Goal: Find specific fact: Find specific fact

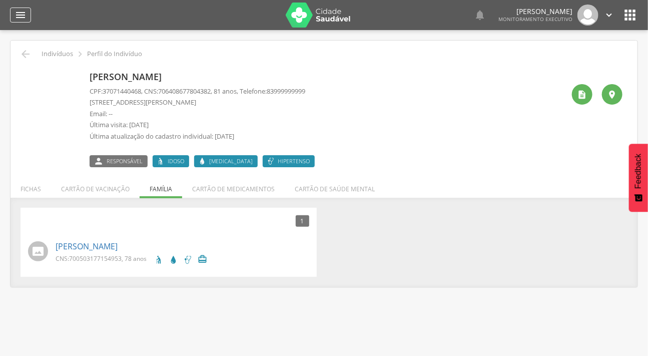
click at [16, 10] on icon "" at bounding box center [21, 15] width 12 height 12
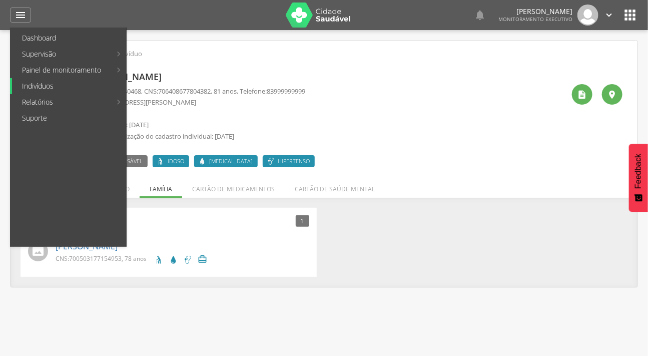
click at [40, 85] on link "Indivíduos" at bounding box center [69, 86] width 114 height 16
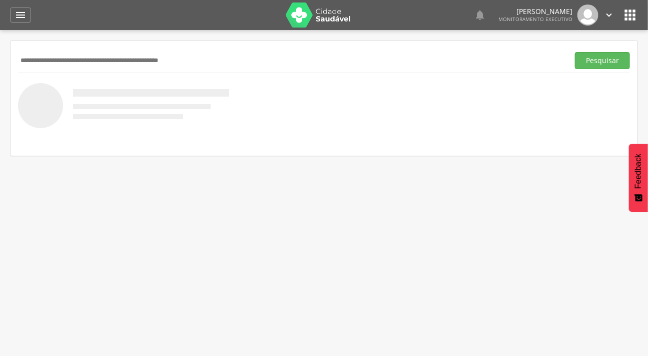
click at [62, 66] on input "text" at bounding box center [291, 60] width 547 height 17
type input "**********"
click at [575, 52] on button "Pesquisar" at bounding box center [602, 60] width 55 height 17
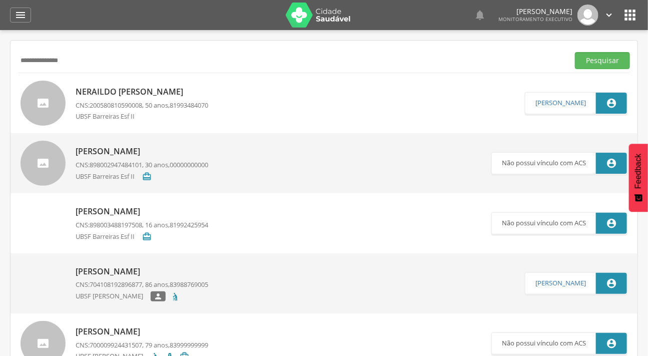
click at [51, 98] on div at bounding box center [43, 103] width 45 height 45
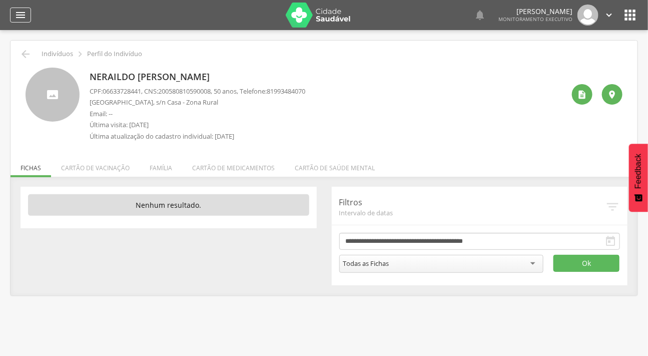
click at [30, 12] on div "" at bounding box center [20, 15] width 21 height 15
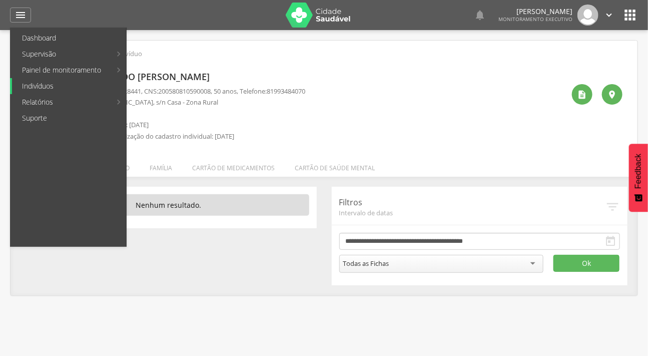
click at [50, 89] on link "Indivíduos" at bounding box center [69, 86] width 114 height 16
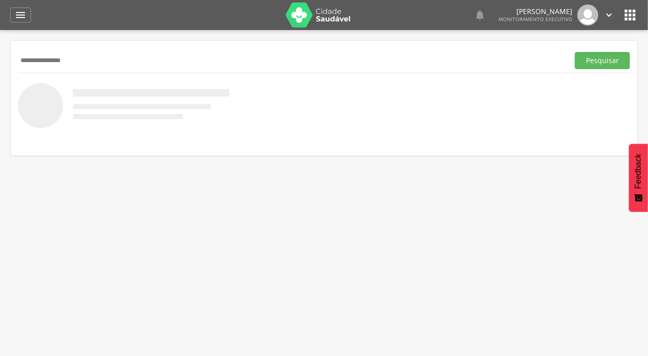
click at [575, 52] on button "Pesquisar" at bounding box center [602, 60] width 55 height 17
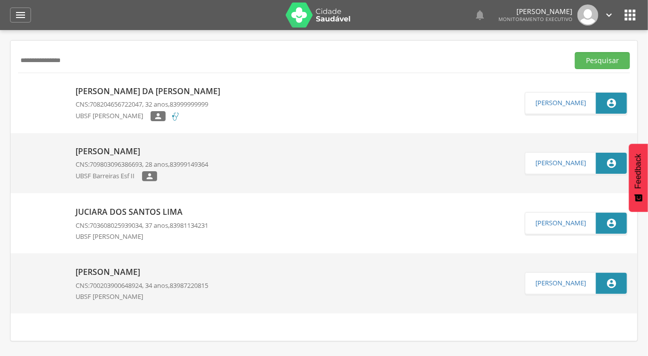
click at [21, 86] on img at bounding box center [21, 86] width 0 height 0
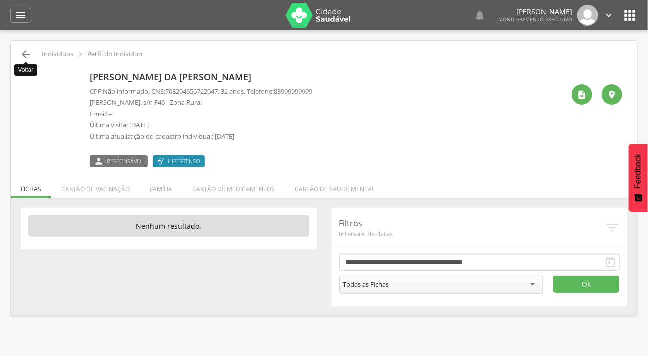
click at [22, 51] on icon "" at bounding box center [26, 54] width 12 height 12
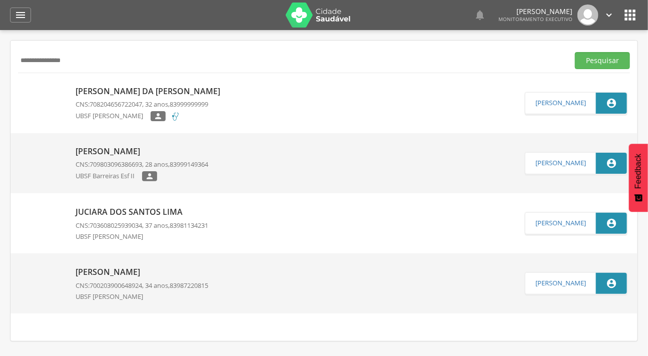
drag, startPoint x: 90, startPoint y: 65, endPoint x: 36, endPoint y: 60, distance: 54.3
click at [34, 62] on input "**********" at bounding box center [291, 60] width 547 height 17
type input "*"
type input "**********"
click at [575, 52] on button "Pesquisar" at bounding box center [602, 60] width 55 height 17
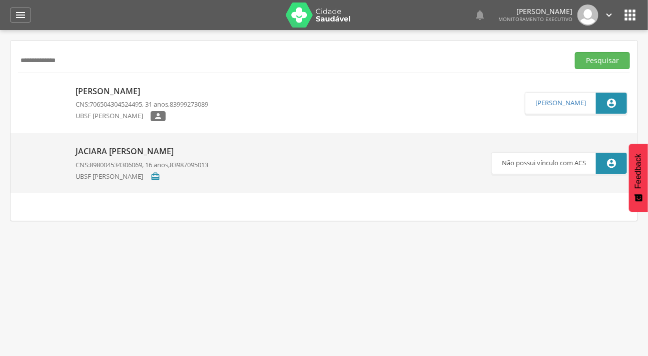
click at [95, 105] on span "706504304524495" at bounding box center [116, 104] width 53 height 9
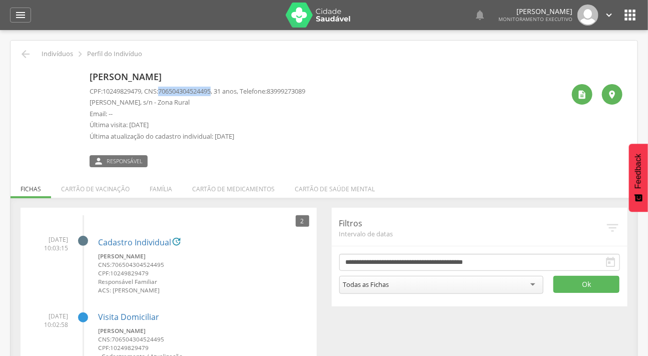
drag, startPoint x: 165, startPoint y: 91, endPoint x: 220, endPoint y: 95, distance: 54.7
click at [220, 95] on p "CPF: 10249829479 , CNS: [PHONE_NUMBER] , 31 anos, Telefone: [PHONE_NUMBER]" at bounding box center [198, 92] width 216 height 10
copy span "706504304524495"
click at [153, 188] on li "Família" at bounding box center [161, 187] width 43 height 24
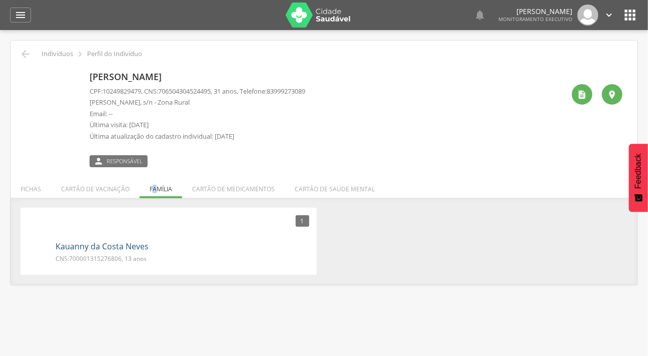
click at [90, 246] on link "Kauanny da Costa Neves" at bounding box center [102, 247] width 93 height 12
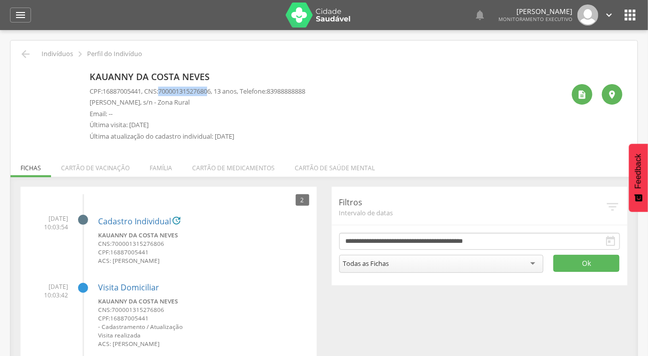
drag, startPoint x: 165, startPoint y: 92, endPoint x: 215, endPoint y: 93, distance: 50.6
click at [211, 93] on span "700001315276806" at bounding box center [184, 91] width 53 height 9
drag, startPoint x: 220, startPoint y: 91, endPoint x: 164, endPoint y: 95, distance: 55.7
click at [164, 95] on p "CPF: 16887005441 , CNS: [PHONE_NUMBER] , 13 anos, Telefone: [PHONE_NUMBER]" at bounding box center [198, 92] width 216 height 10
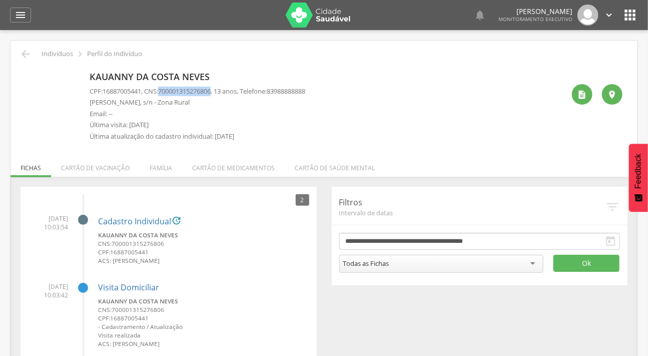
copy span "700001315276806"
